Goal: Transaction & Acquisition: Purchase product/service

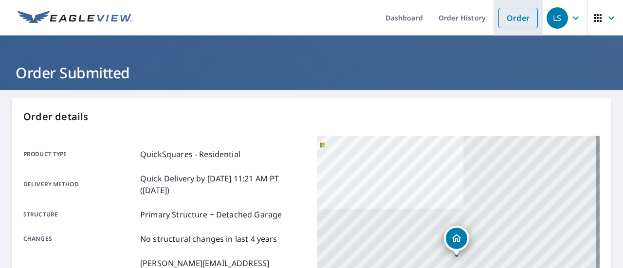
click at [500, 19] on link "Order" at bounding box center [517, 18] width 39 height 20
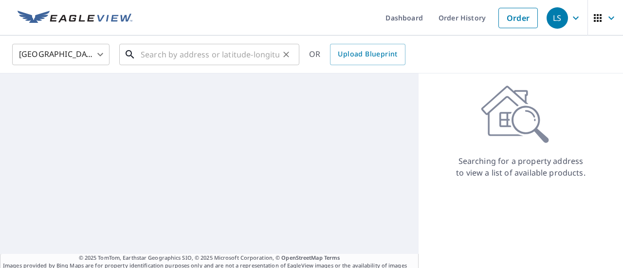
click at [168, 48] on input "text" at bounding box center [210, 54] width 139 height 27
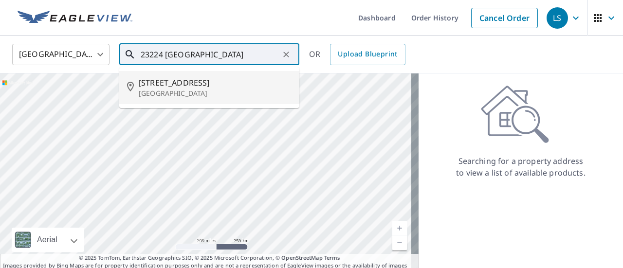
click at [201, 86] on span "[STREET_ADDRESS]" at bounding box center [215, 83] width 153 height 12
type input "[STREET_ADDRESS]"
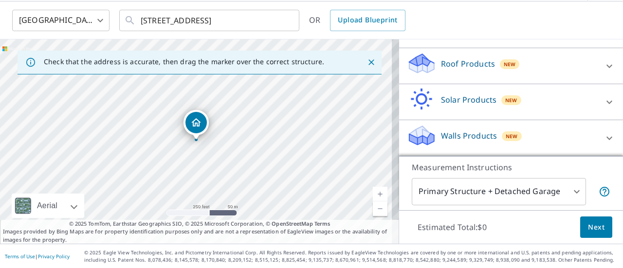
scroll to position [139, 0]
click at [455, 63] on p "Roof Products" at bounding box center [468, 64] width 54 height 12
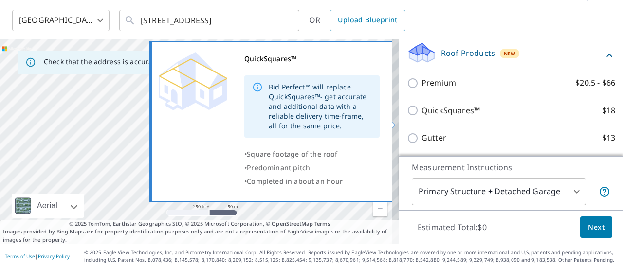
click at [438, 117] on p "QuickSquares™" at bounding box center [450, 111] width 58 height 12
click at [421, 116] on input "QuickSquares™ $18" at bounding box center [414, 111] width 15 height 12
checkbox input "true"
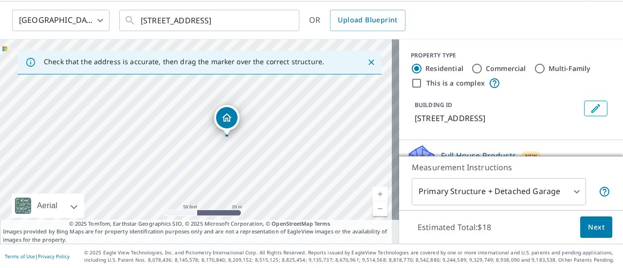
scroll to position [146, 0]
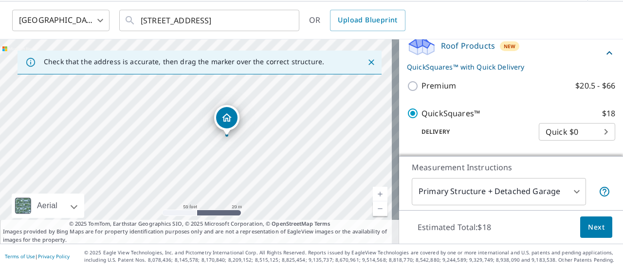
click at [591, 221] on span "Next" at bounding box center [596, 227] width 17 height 12
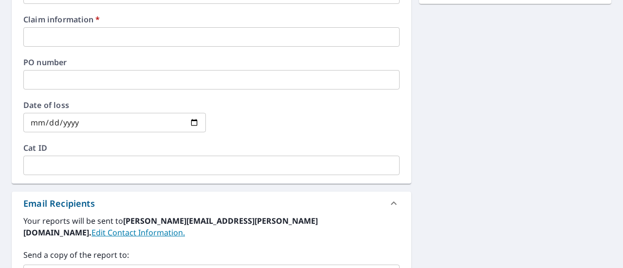
scroll to position [229, 0]
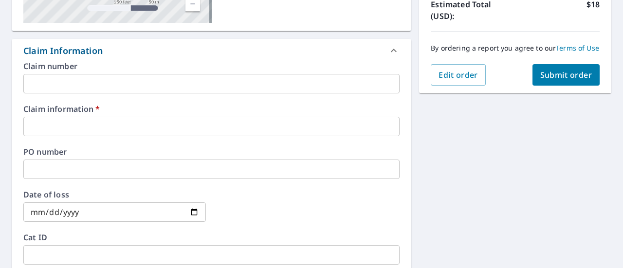
click at [100, 84] on input "text" at bounding box center [211, 83] width 376 height 19
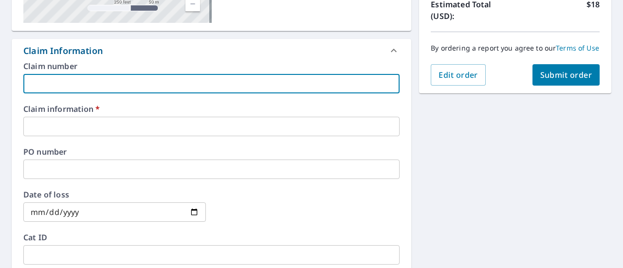
type input "Qualified"
checkbox input "true"
drag, startPoint x: 98, startPoint y: 93, endPoint x: 76, endPoint y: 120, distance: 35.0
click at [78, 120] on input "text" at bounding box center [211, 126] width 376 height 19
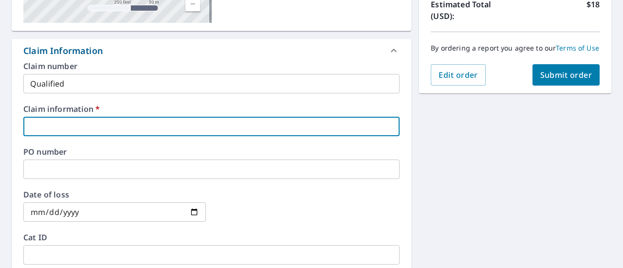
type input "qualified"
checkbox input "true"
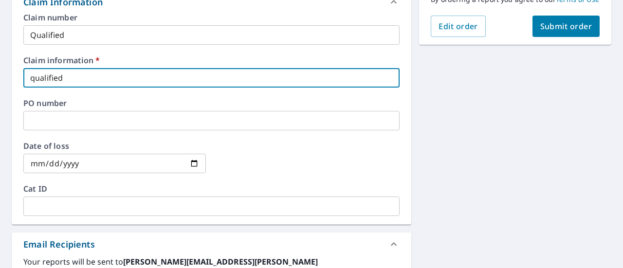
click at [63, 199] on input "text" at bounding box center [211, 206] width 376 height 19
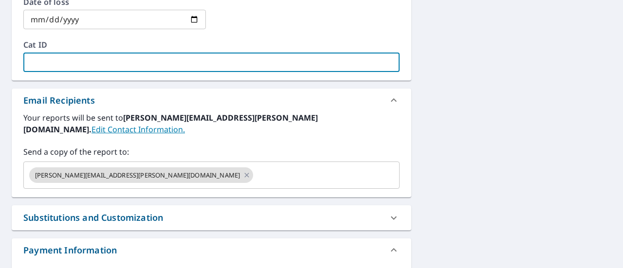
scroll to position [423, 0]
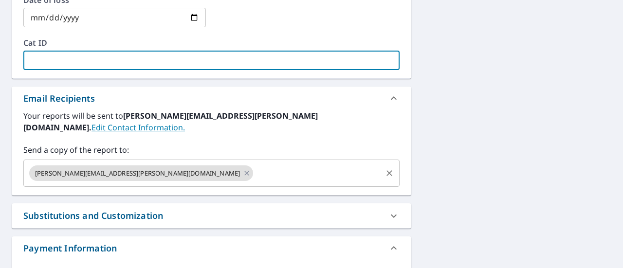
click at [255, 164] on input "text" at bounding box center [318, 173] width 126 height 18
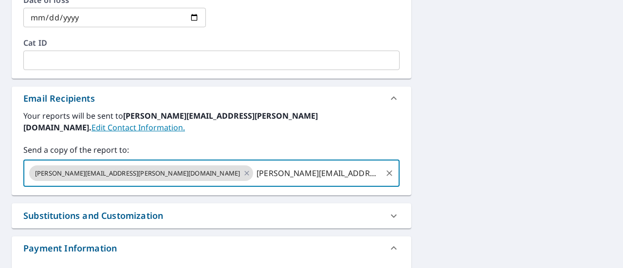
type input "[PERSON_NAME][EMAIL_ADDRESS][DOMAIN_NAME]"
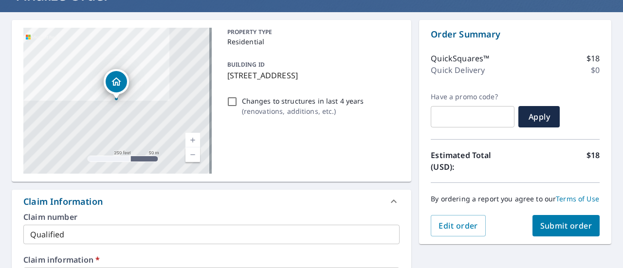
scroll to position [63, 0]
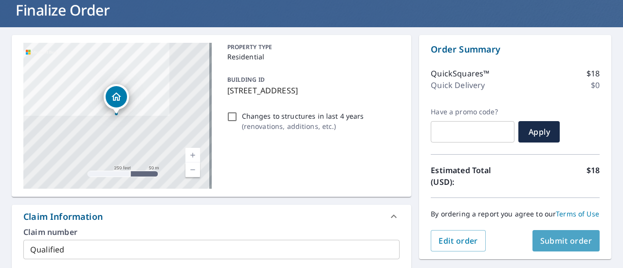
click at [545, 246] on span "Submit order" at bounding box center [566, 241] width 52 height 11
checkbox input "true"
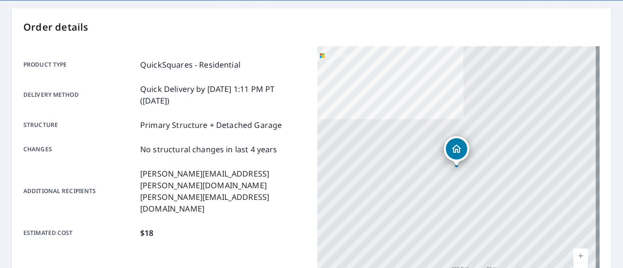
scroll to position [243, 0]
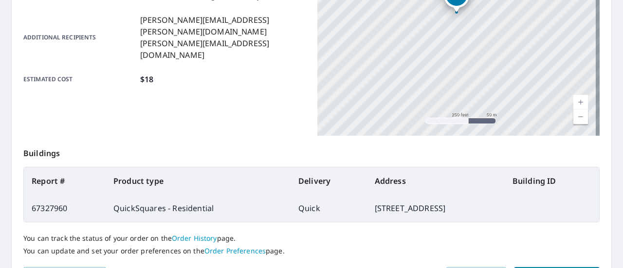
click at [533, 224] on div "You can track the status of your order on the Order History page. You can updat…" at bounding box center [311, 244] width 576 height 45
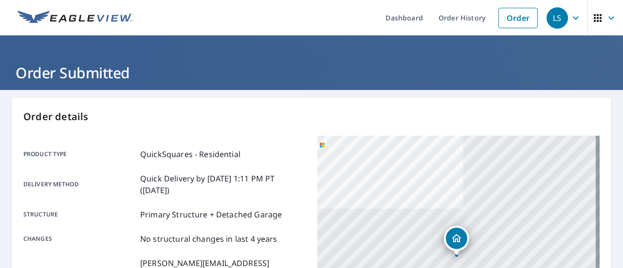
scroll to position [195, 0]
